Goal: Task Accomplishment & Management: Use online tool/utility

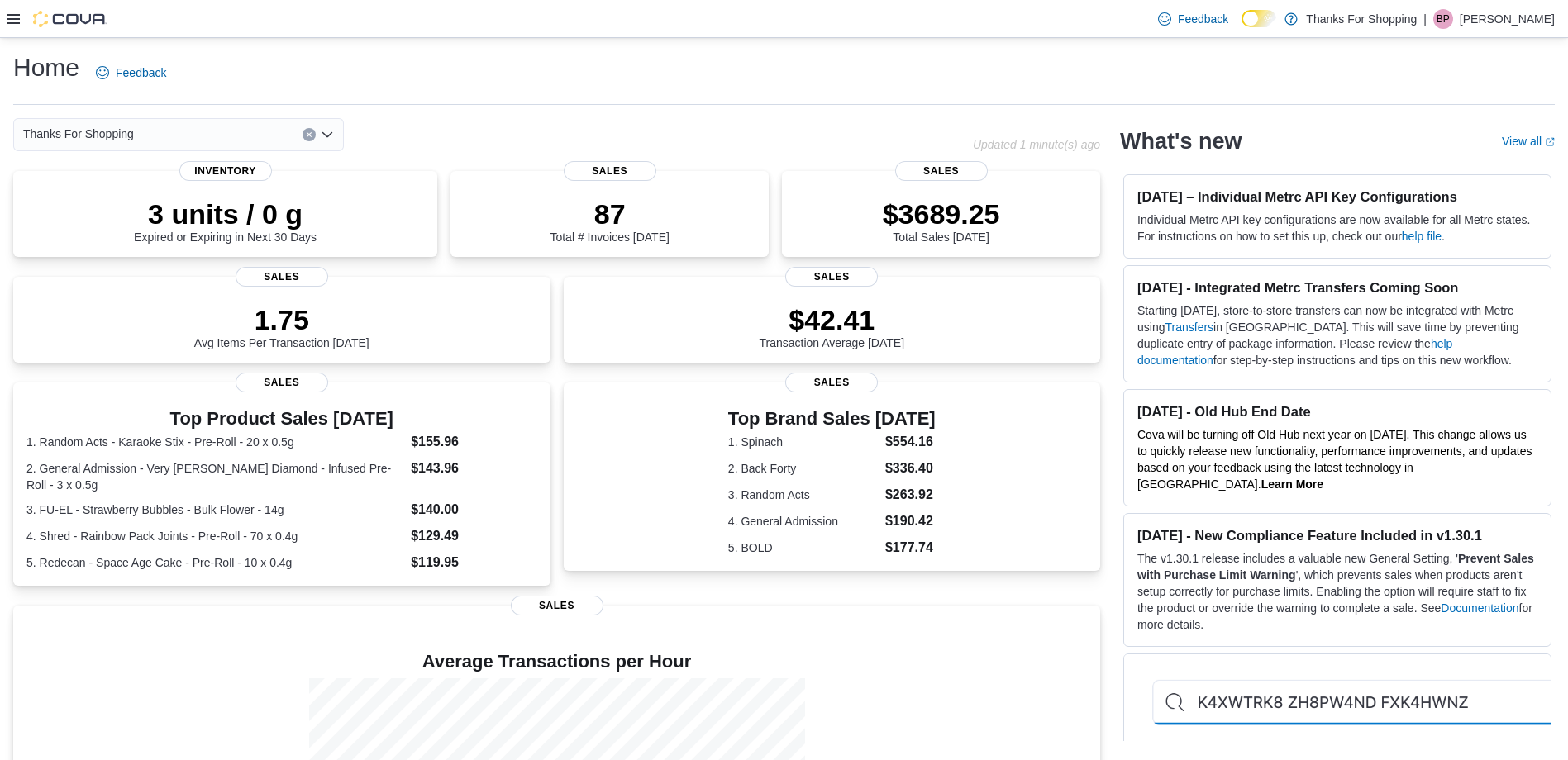
drag, startPoint x: 942, startPoint y: 77, endPoint x: 1007, endPoint y: 4, distance: 97.7
click at [944, 78] on div "Home Feedback" at bounding box center [784, 72] width 1542 height 43
click at [17, 15] on icon at bounding box center [13, 19] width 13 height 10
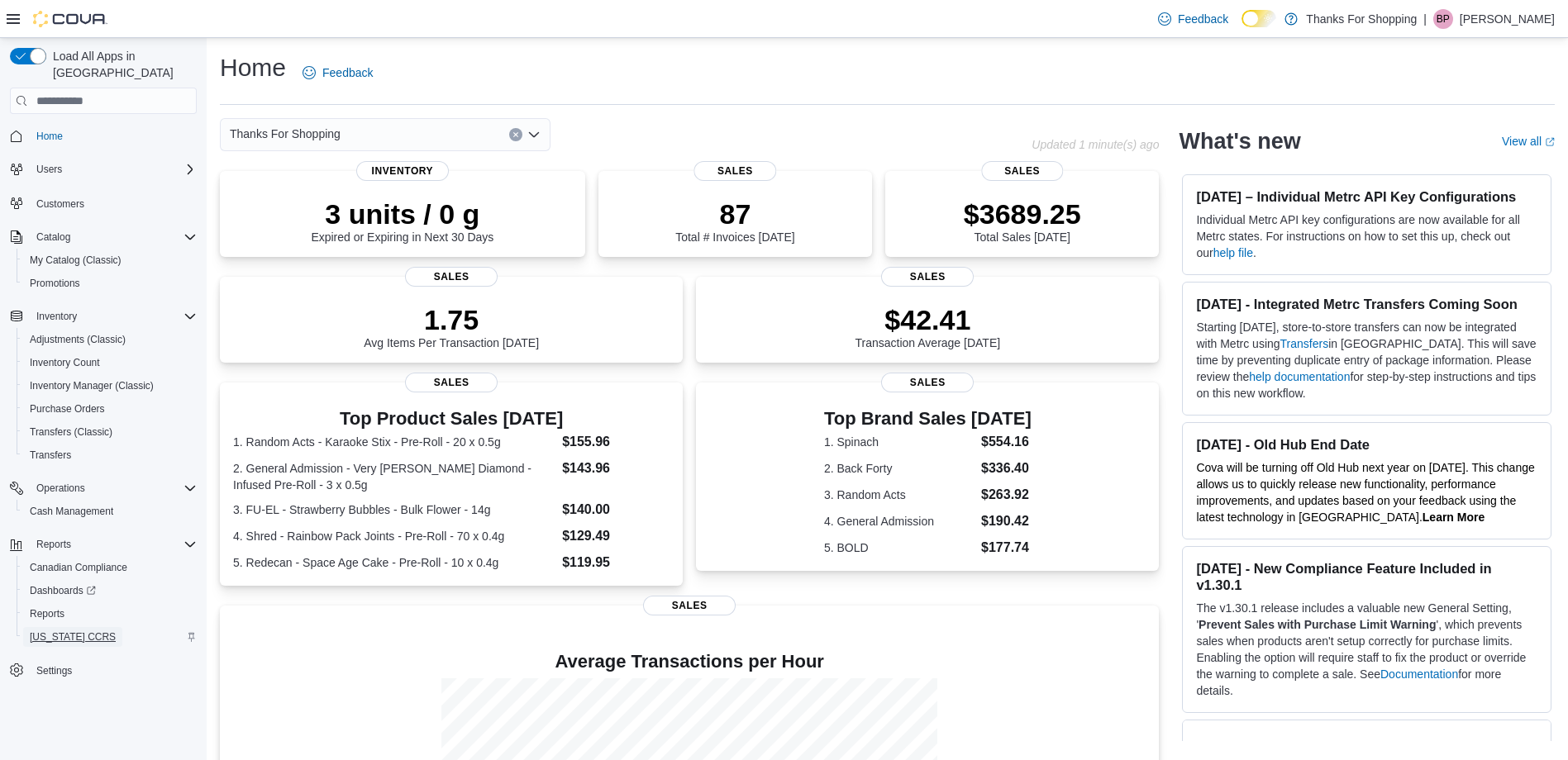
click at [42, 502] on span "[US_STATE] CCRS" at bounding box center [72, 638] width 86 height 20
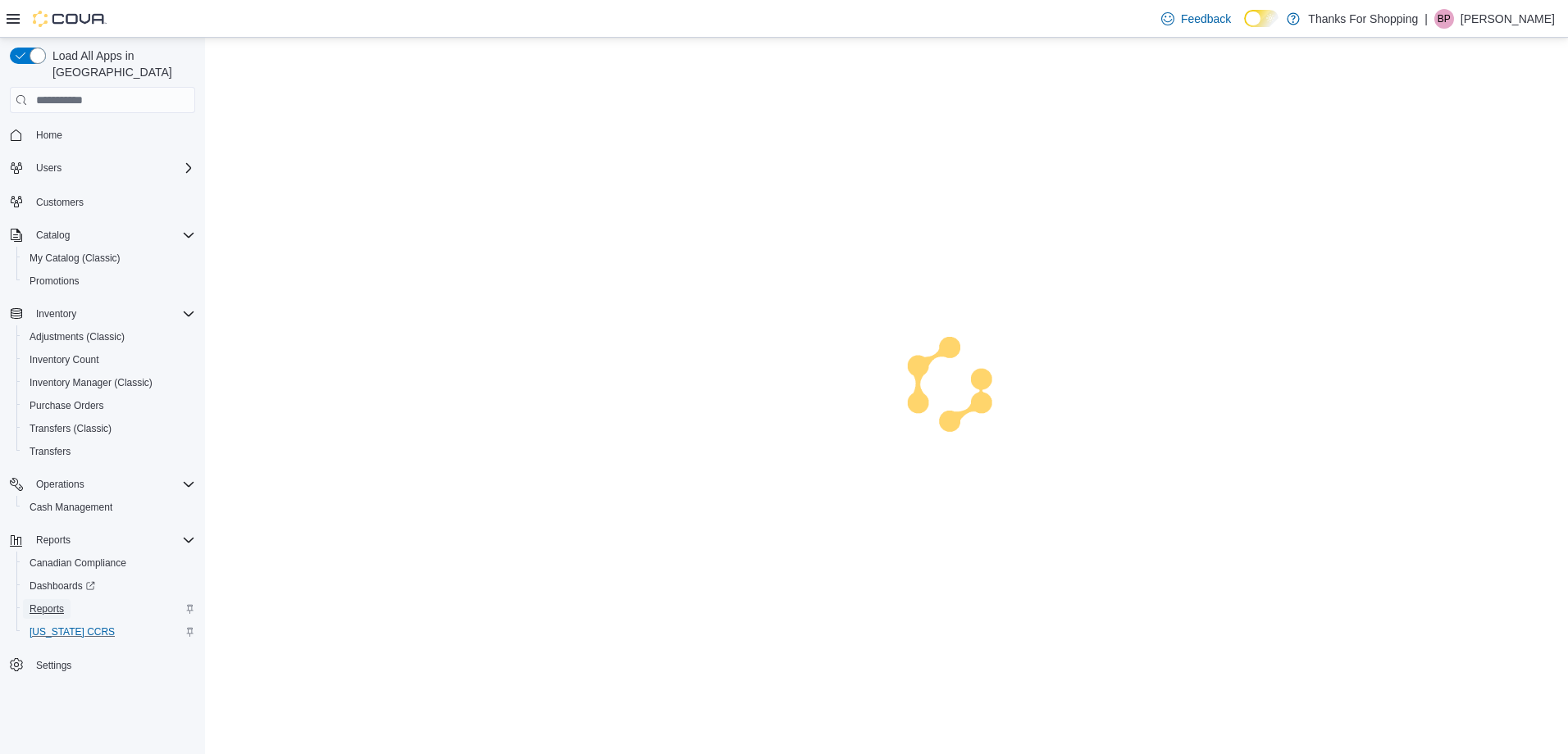
click at [51, 498] on span "Reports" at bounding box center [46, 609] width 35 height 13
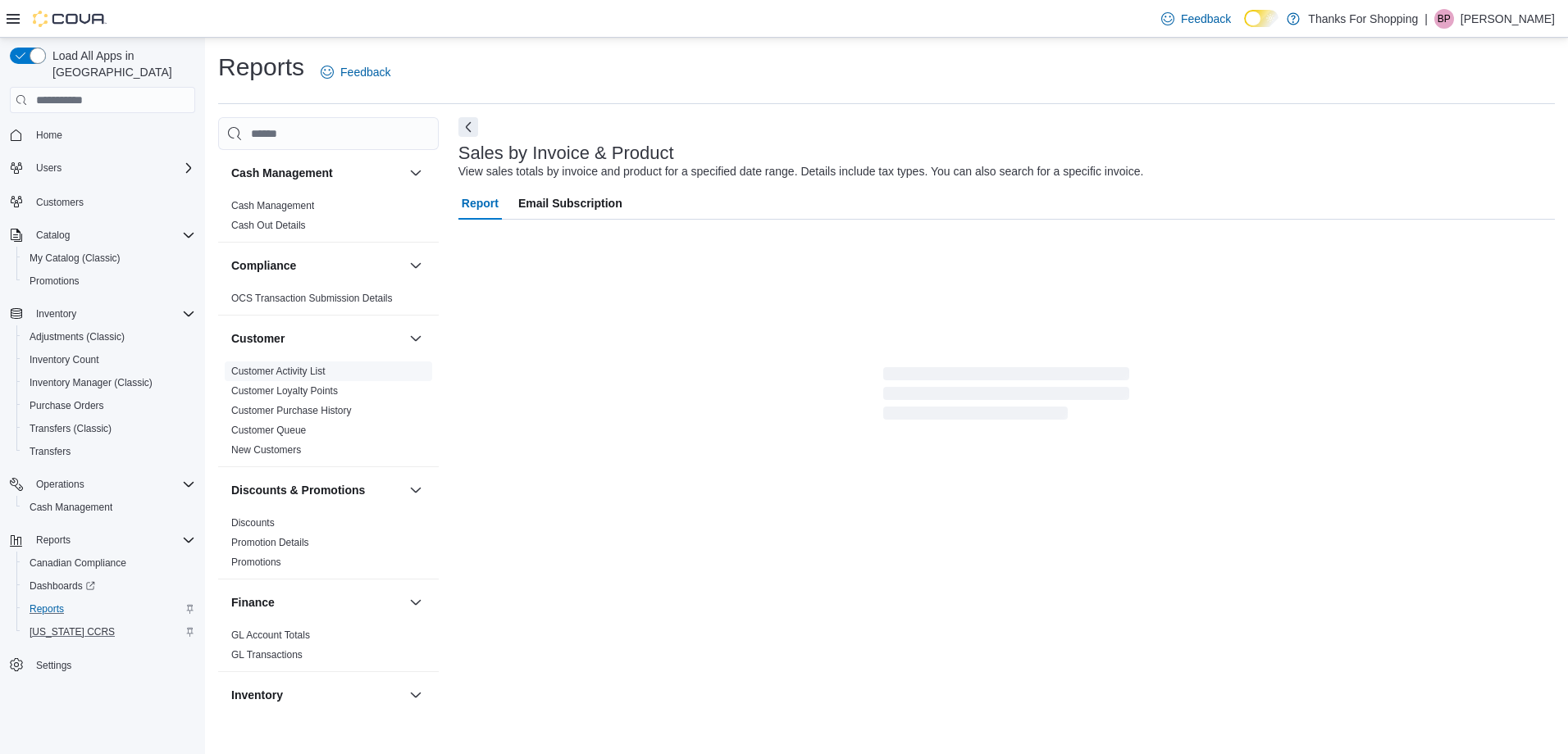
scroll to position [492, 0]
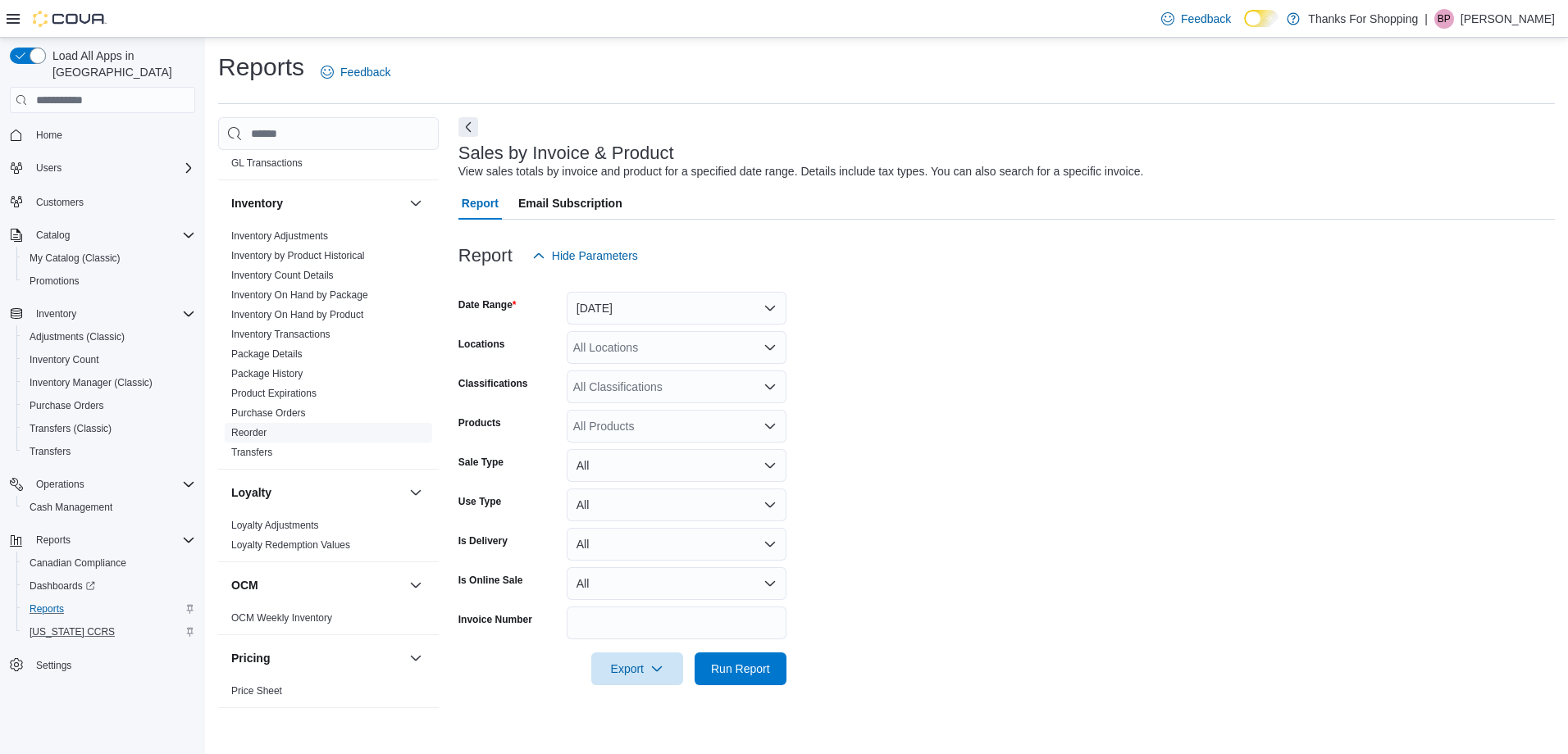
click at [258, 436] on link "Reorder" at bounding box center [249, 433] width 35 height 12
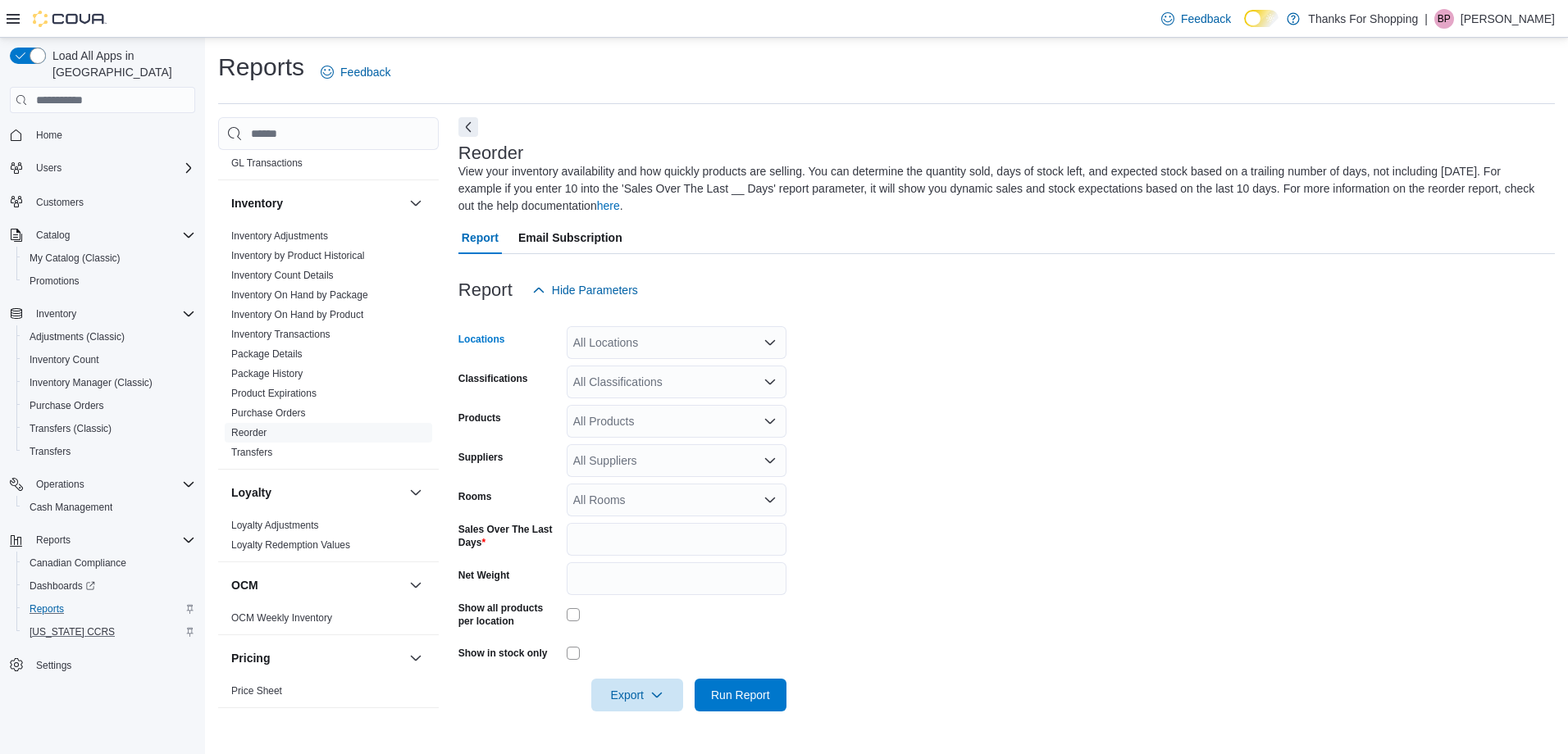
click at [634, 339] on div "All Locations" at bounding box center [677, 342] width 220 height 33
type input "*"
click at [642, 367] on div "8th St" at bounding box center [677, 371] width 201 height 16
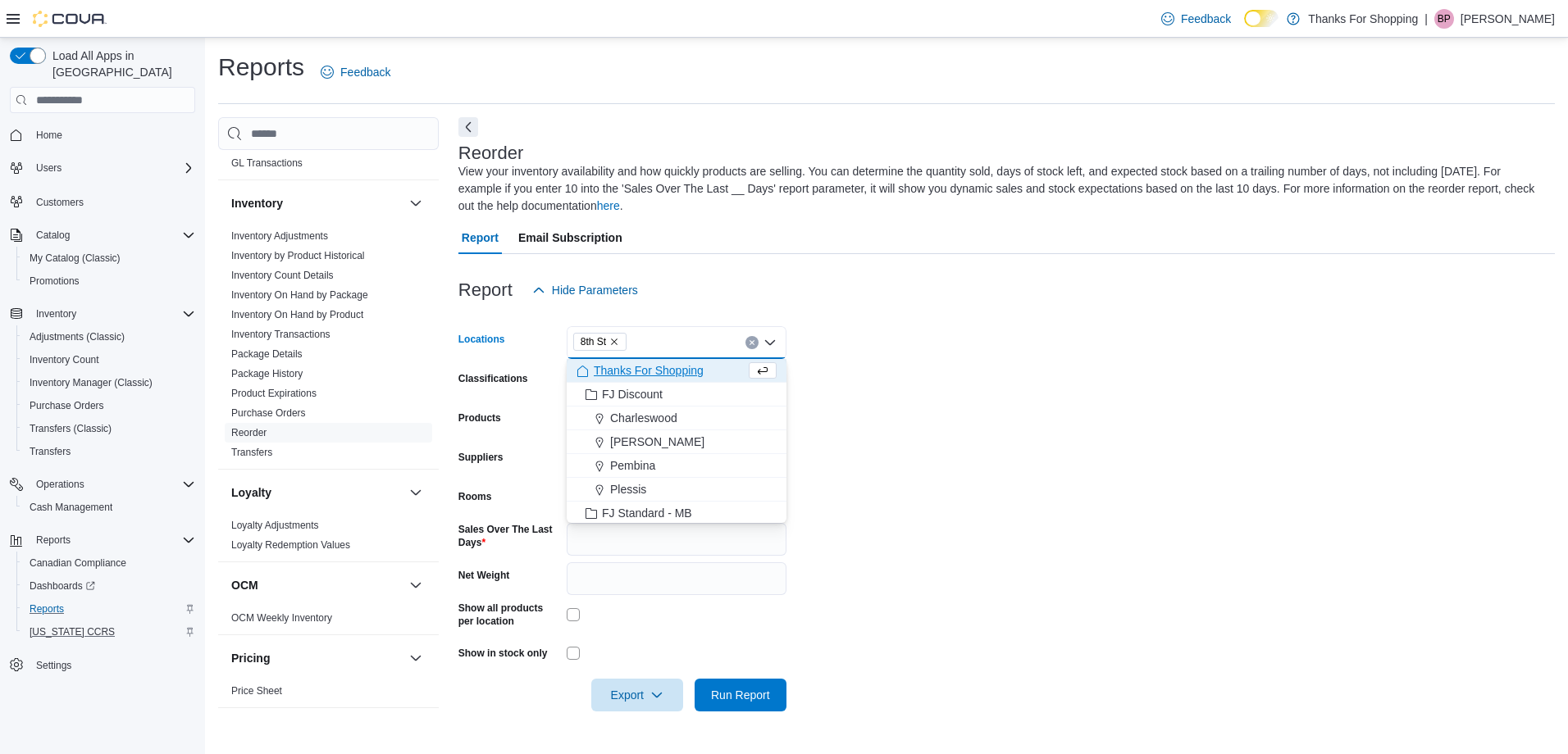
drag, startPoint x: 937, startPoint y: 360, endPoint x: 828, endPoint y: 365, distance: 109.1
click at [925, 363] on form "Locations 8th [GEOGRAPHIC_DATA] box. Selected. 8th St. Press Backspace to delet…" at bounding box center [1007, 509] width 1097 height 405
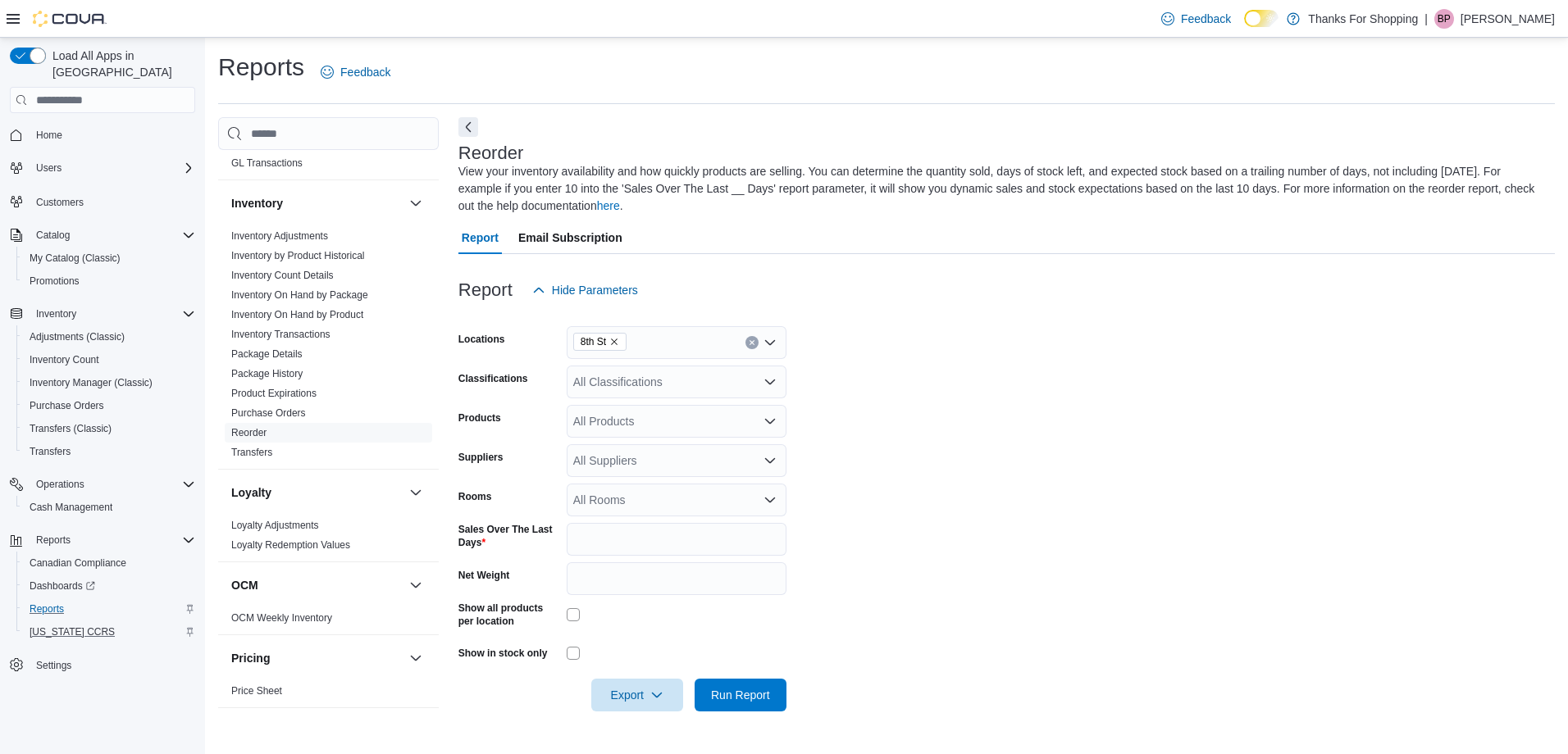
click at [705, 392] on div "All Classifications" at bounding box center [677, 381] width 220 height 33
click at [651, 456] on button "Bulk Flower" at bounding box center [677, 465] width 220 height 24
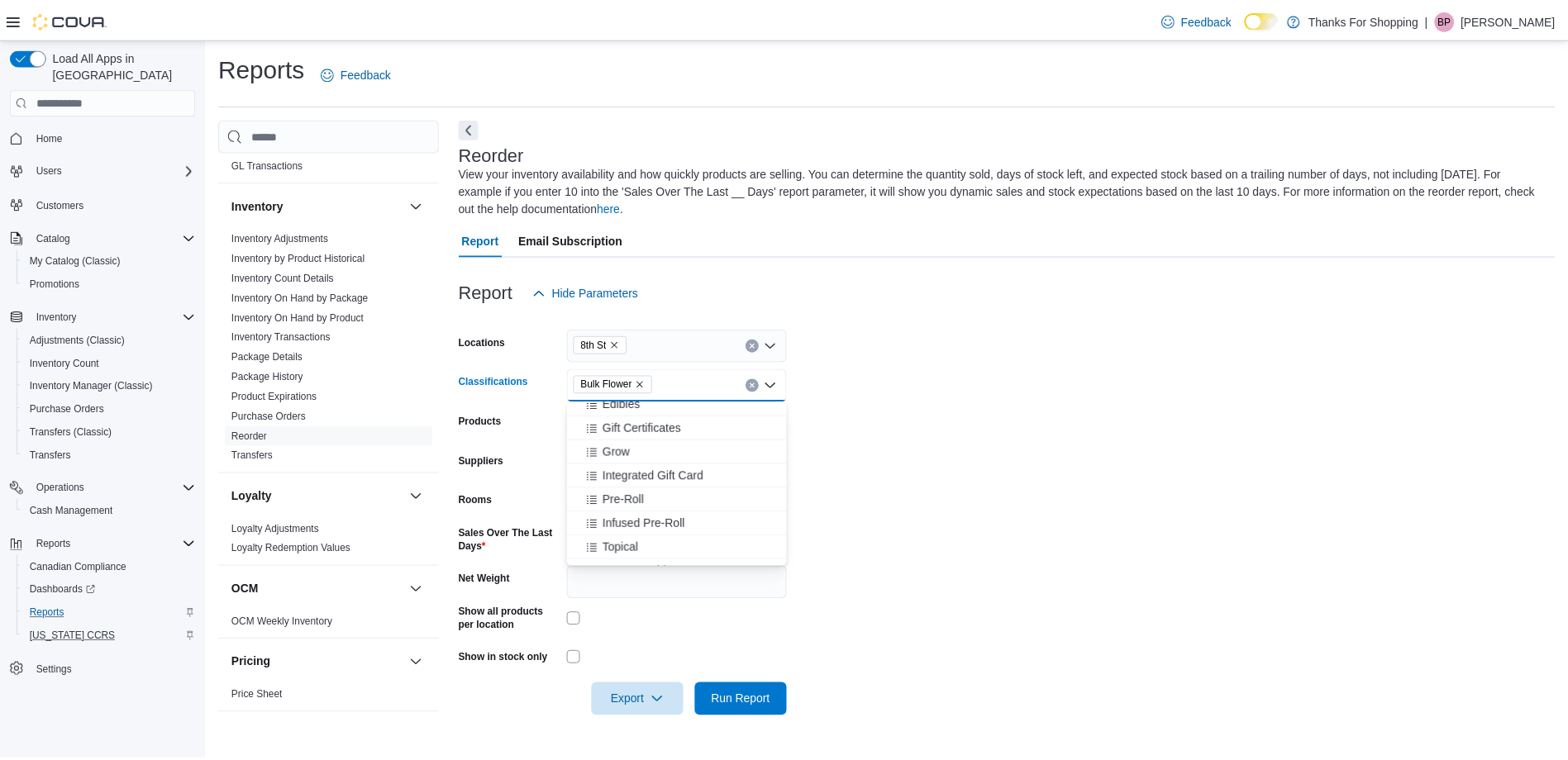
scroll to position [661, 0]
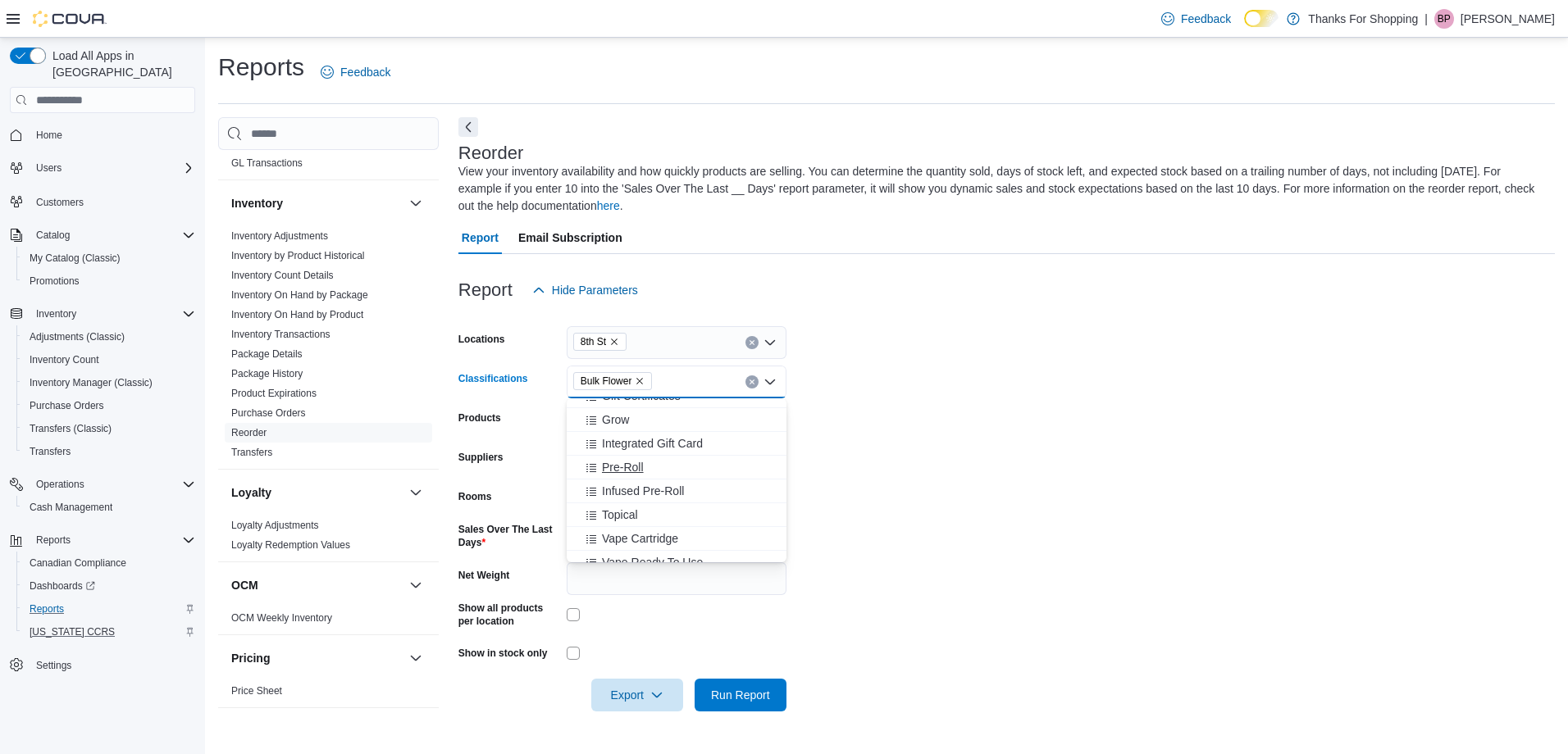
click at [634, 470] on span "Pre-Roll" at bounding box center [622, 467] width 42 height 16
click at [642, 498] on span "Vape Cartridge" at bounding box center [640, 514] width 76 height 16
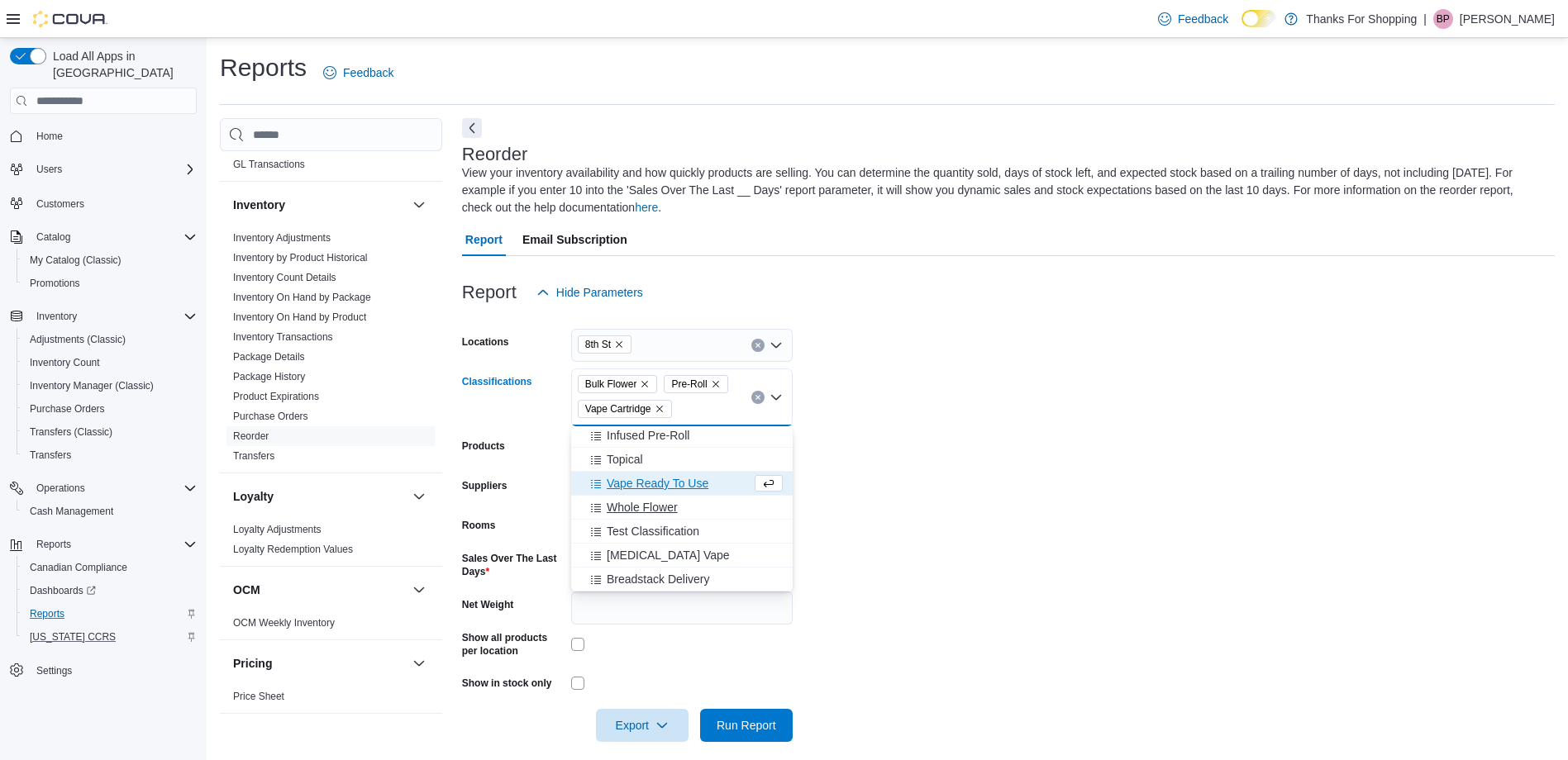
click at [651, 502] on span "Whole Flower" at bounding box center [641, 507] width 71 height 16
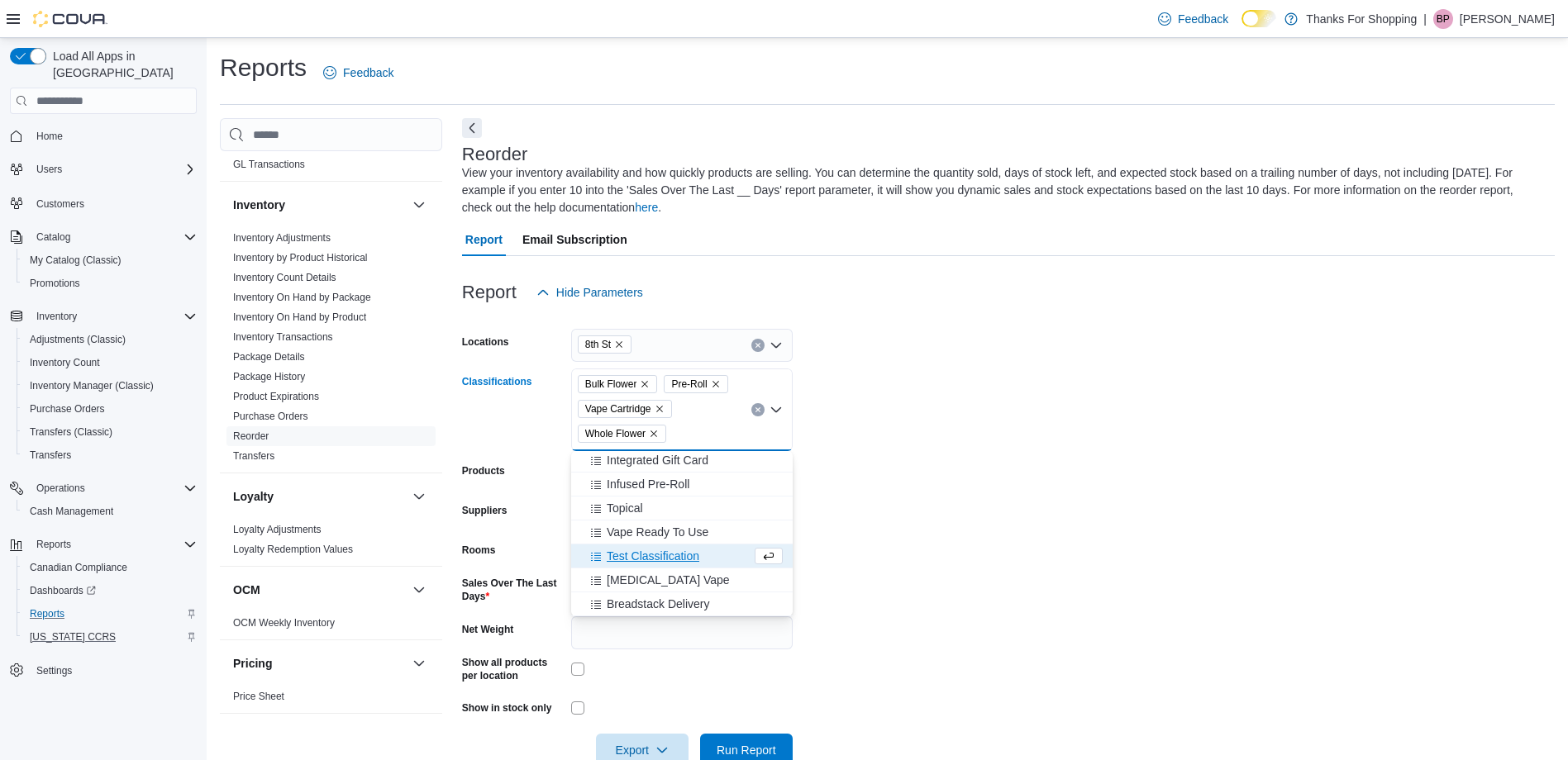
scroll to position [697, 0]
click at [905, 500] on form "Locations 8th St Classifications Bulk Flower Pre-Roll Vape Cartridge Whole Flow…" at bounding box center [1009, 538] width 1093 height 458
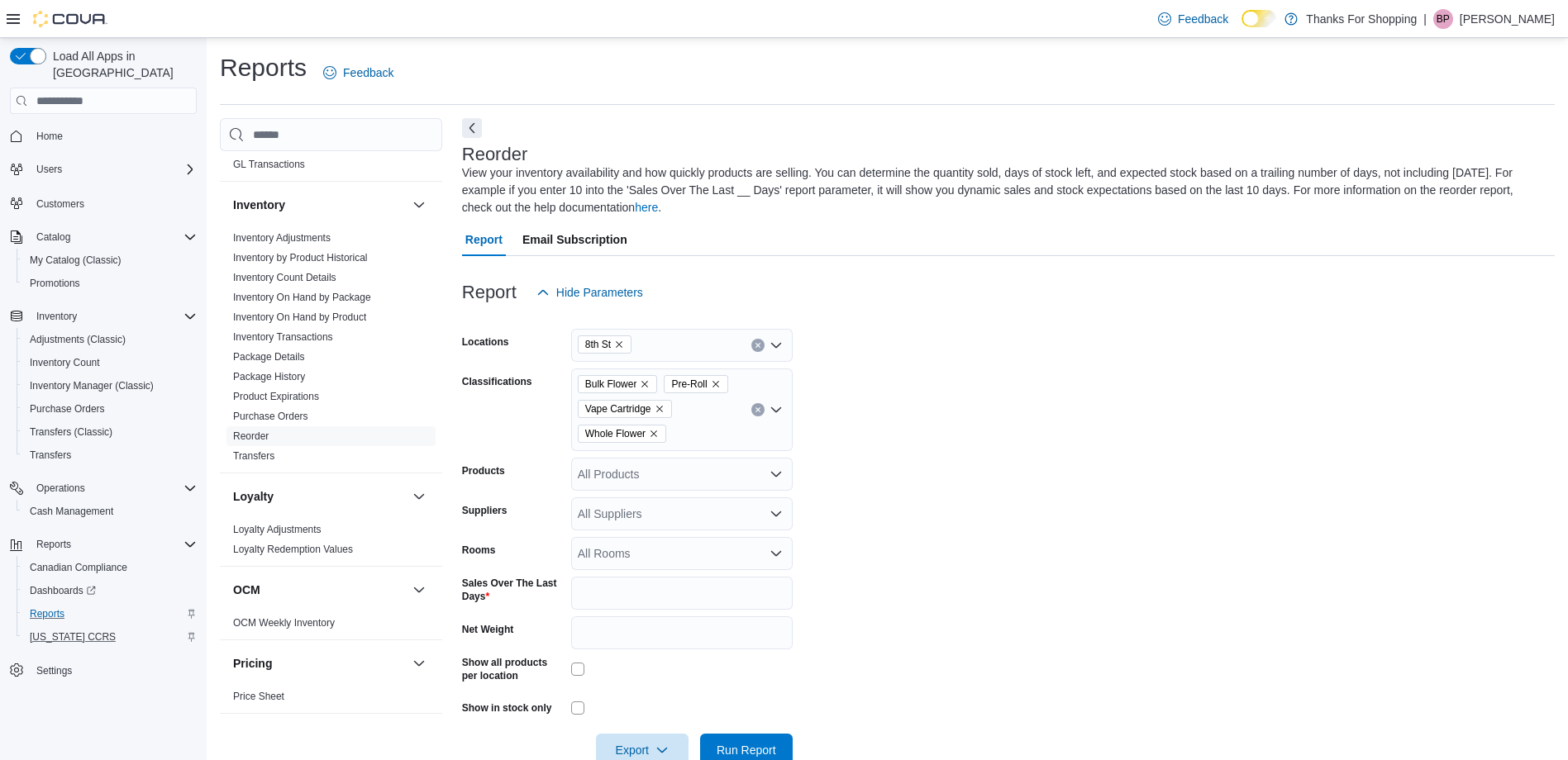
scroll to position [39, 0]
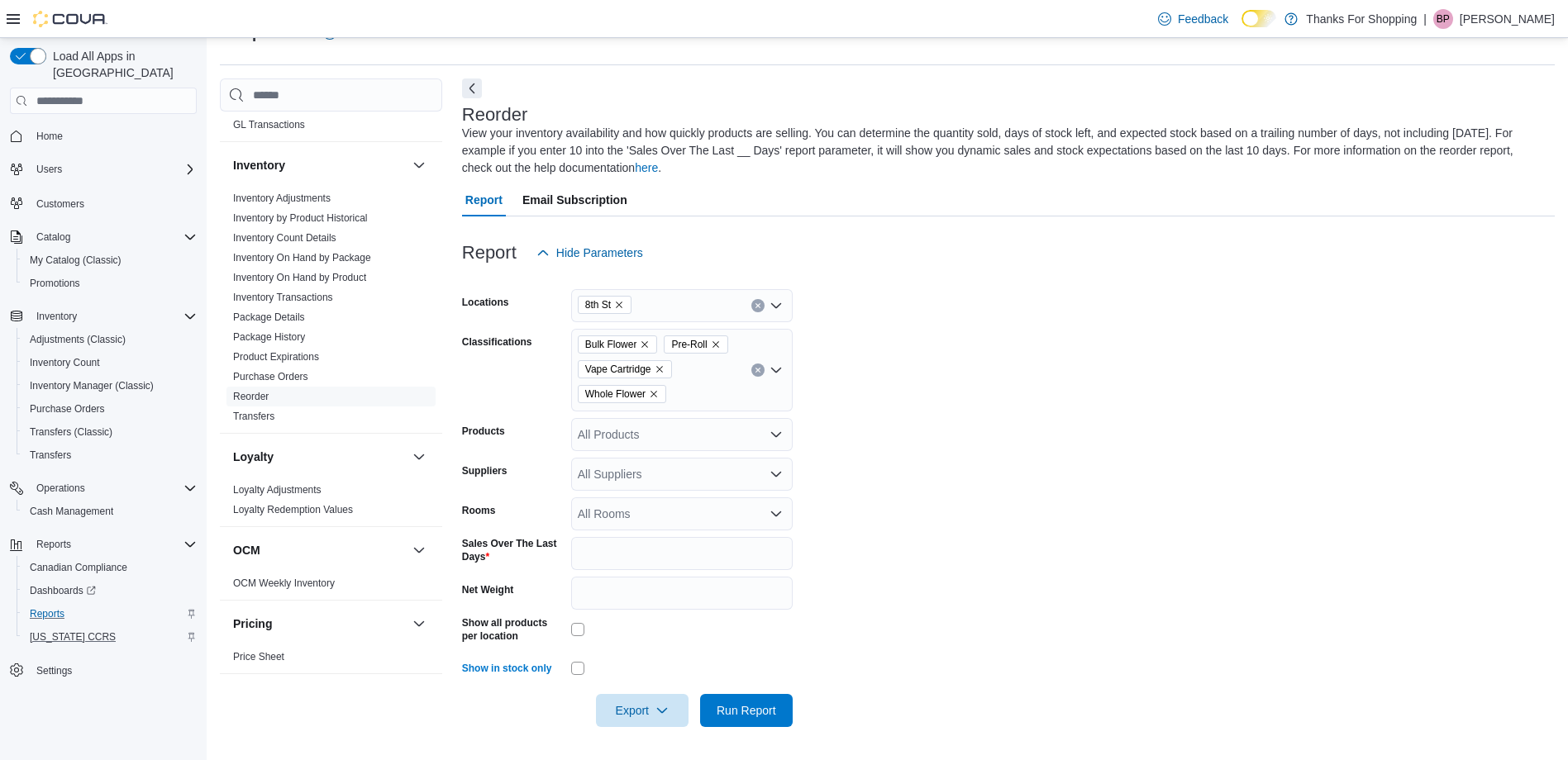
click at [686, 502] on div "All Rooms" at bounding box center [682, 513] width 222 height 33
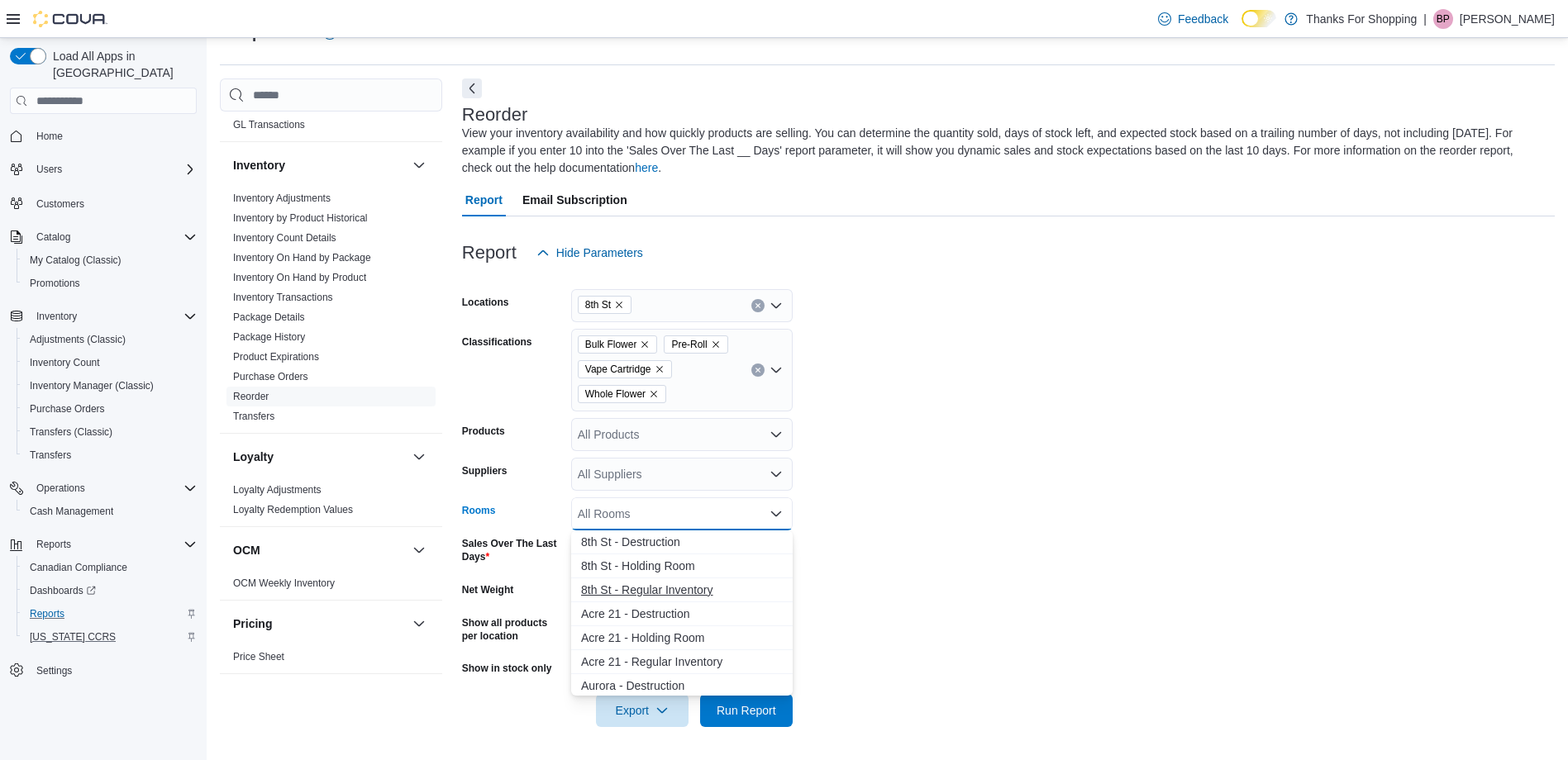
click at [682, 502] on span "8th St - Regular Inventory" at bounding box center [682, 590] width 202 height 16
click at [869, 502] on form "Locations 8th St Classifications Bulk Flower Pre-Roll Vape Cartridge Whole Flow…" at bounding box center [1009, 498] width 1093 height 458
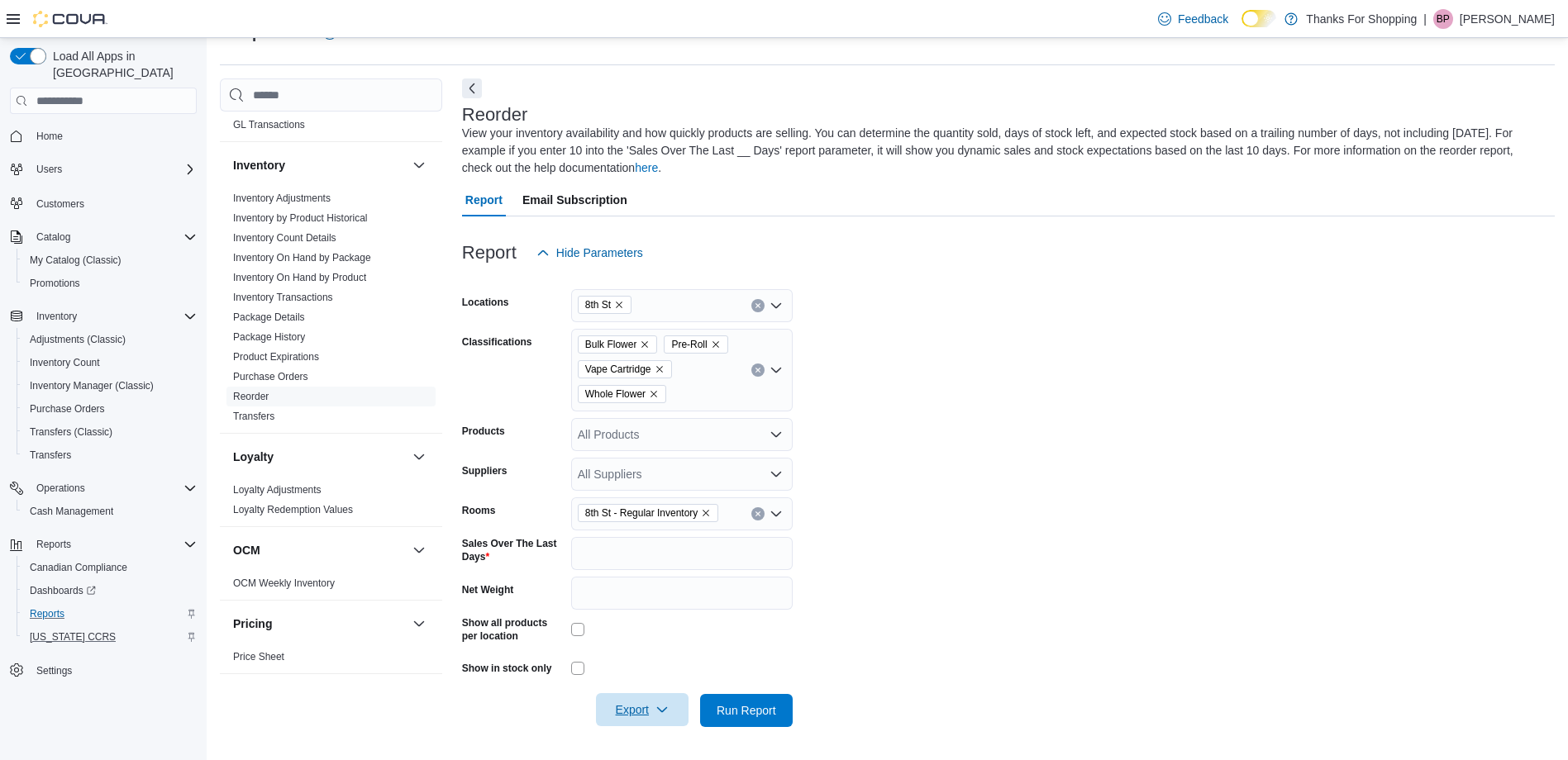
click at [663, 502] on icon "button" at bounding box center [662, 710] width 13 height 13
click at [663, 502] on span "Export to Excel" at bounding box center [644, 612] width 74 height 13
click at [668, 502] on button "Export to Excel" at bounding box center [644, 611] width 94 height 33
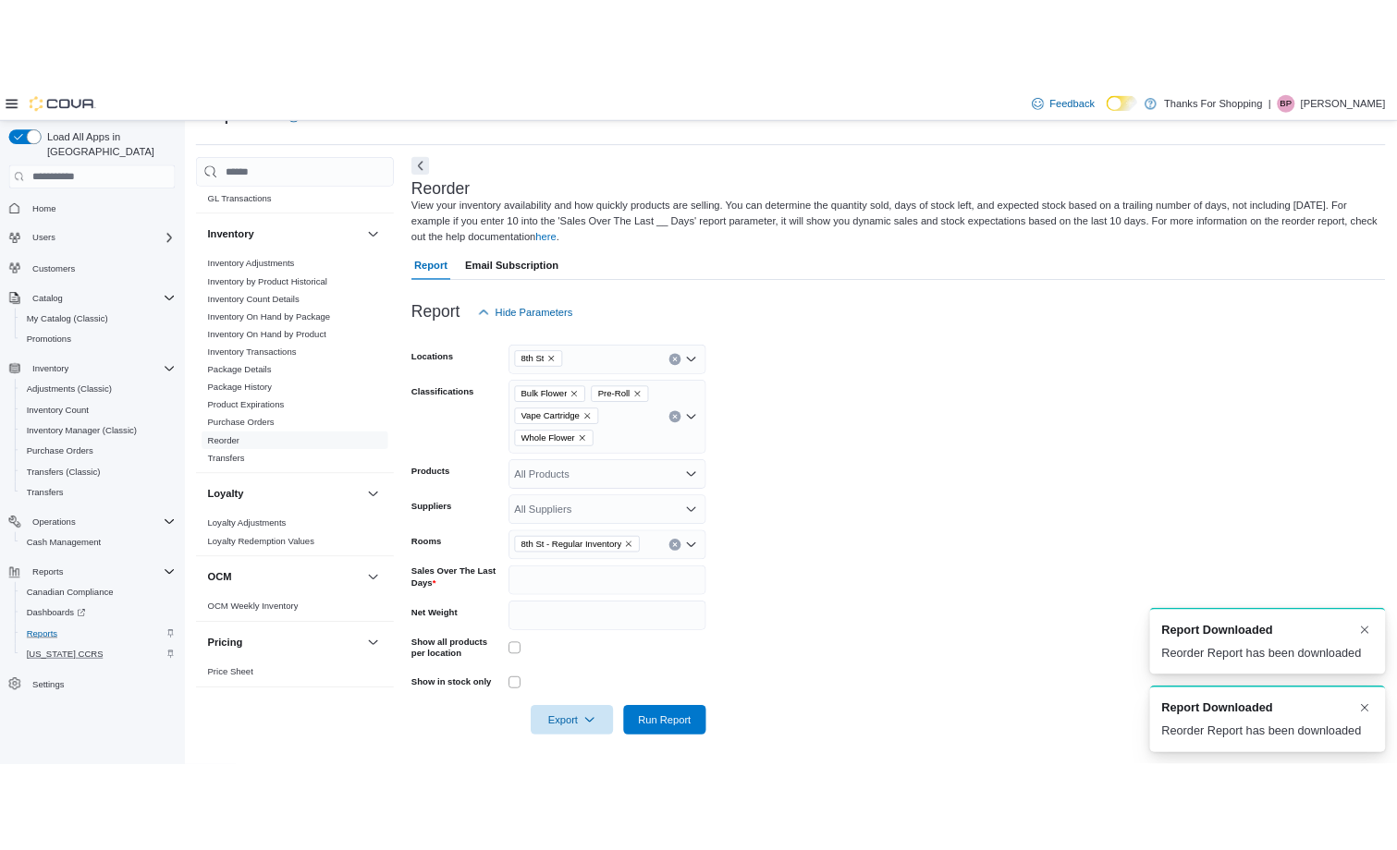
scroll to position [0, 0]
